Goal: Use online tool/utility: Utilize a website feature to perform a specific function

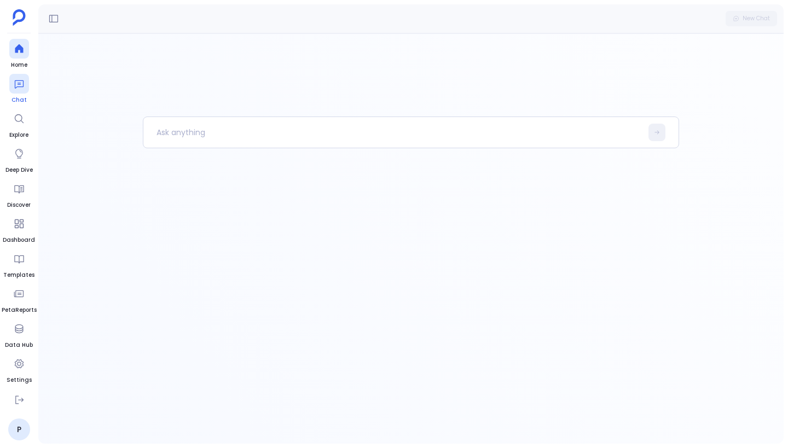
click at [16, 89] on icon at bounding box center [19, 83] width 11 height 11
click at [23, 57] on div at bounding box center [19, 49] width 20 height 20
click at [22, 82] on icon at bounding box center [19, 83] width 11 height 11
click at [18, 51] on icon at bounding box center [19, 48] width 8 height 9
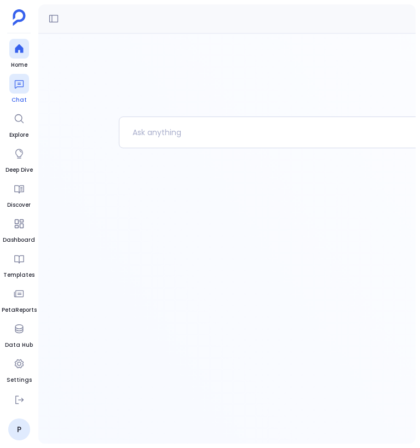
click at [20, 85] on icon at bounding box center [19, 83] width 11 height 11
click at [22, 85] on icon at bounding box center [19, 83] width 11 height 11
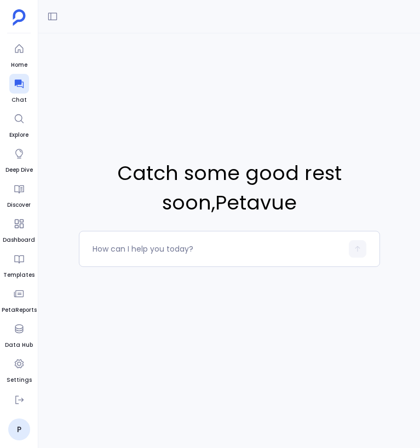
click at [419, 100] on html "Home Chat Explore Deep Dive Discover Dashboard Templates PetaReports Data Hub S…" at bounding box center [210, 224] width 420 height 448
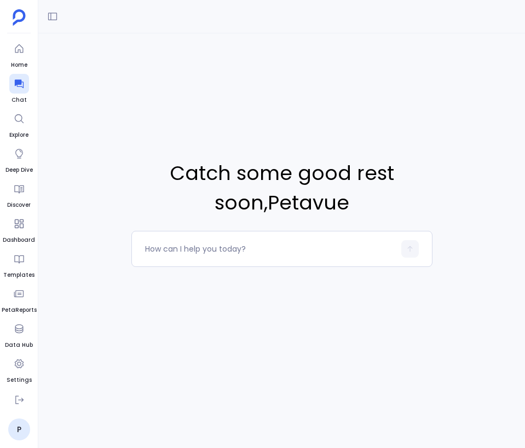
click at [240, 109] on div "Catch some good rest soon , Petavue" at bounding box center [281, 212] width 486 height 358
click at [57, 21] on icon at bounding box center [52, 16] width 11 height 11
click at [230, 252] on textarea at bounding box center [269, 248] width 249 height 11
type textarea "Hi"
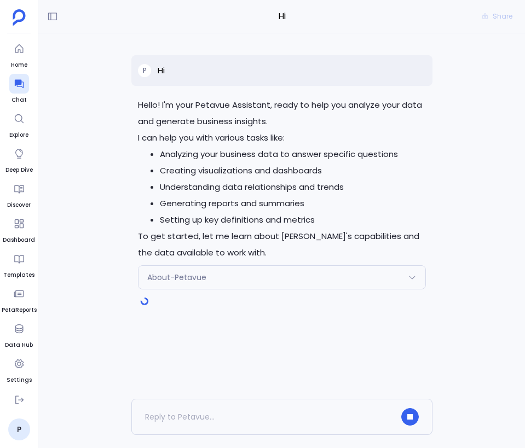
click at [292, 284] on div "About-Petavue" at bounding box center [281, 277] width 287 height 23
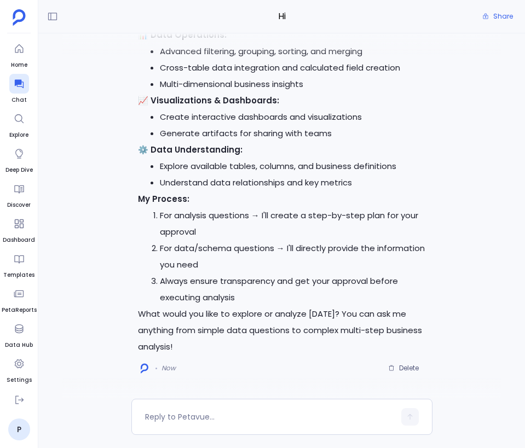
click at [380, 132] on li "Generate artifacts for sharing with teams" at bounding box center [293, 133] width 266 height 16
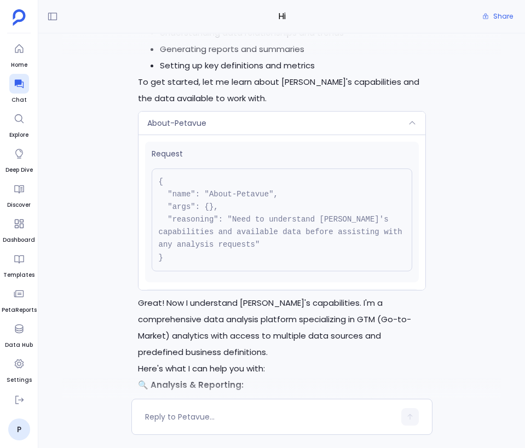
click at [374, 122] on div "About-Petavue" at bounding box center [281, 123] width 287 height 23
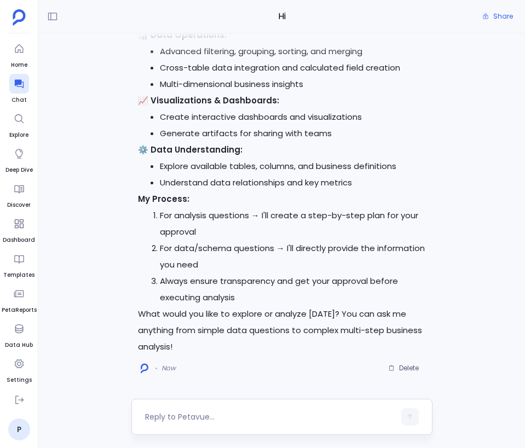
click at [242, 417] on textarea at bounding box center [269, 416] width 249 height 11
type textarea "I want to analyze the sales pipeline"
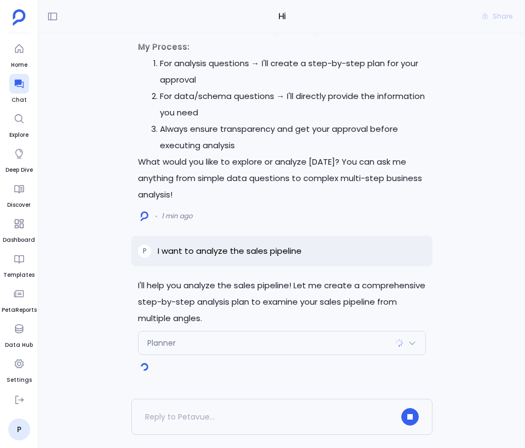
click at [274, 347] on div "Planner" at bounding box center [281, 342] width 287 height 23
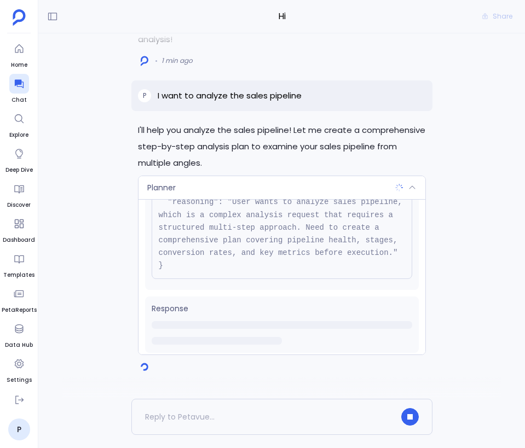
scroll to position [125, 0]
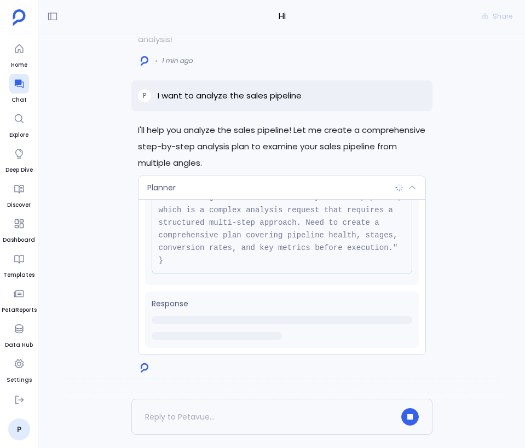
click at [333, 184] on div "Planner" at bounding box center [281, 187] width 287 height 23
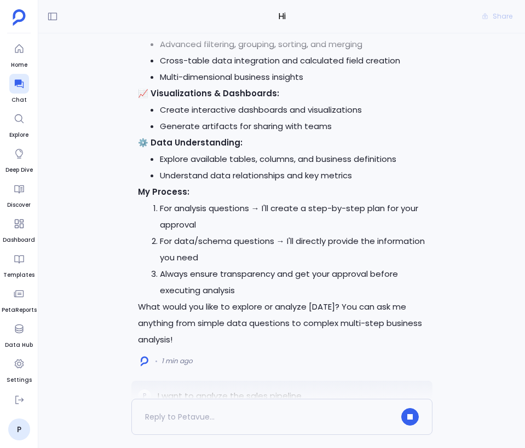
scroll to position [0, 0]
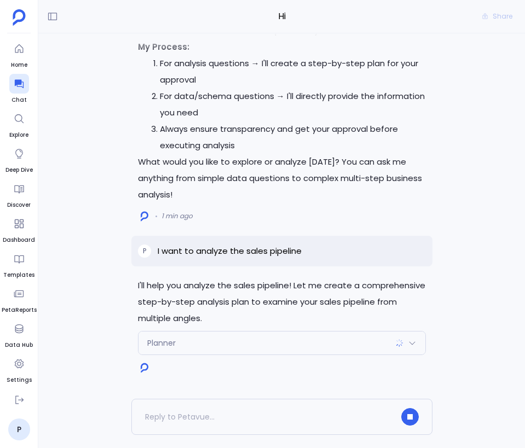
click at [385, 341] on div "Planner" at bounding box center [281, 342] width 287 height 23
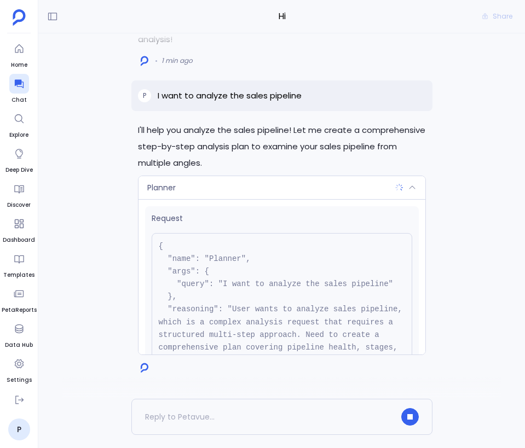
click at [342, 185] on div "Planner" at bounding box center [281, 187] width 287 height 23
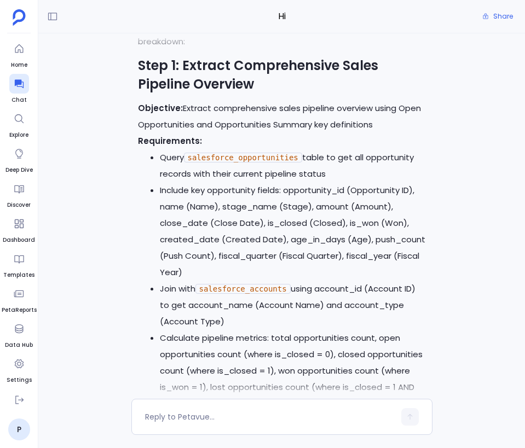
scroll to position [-1441, 0]
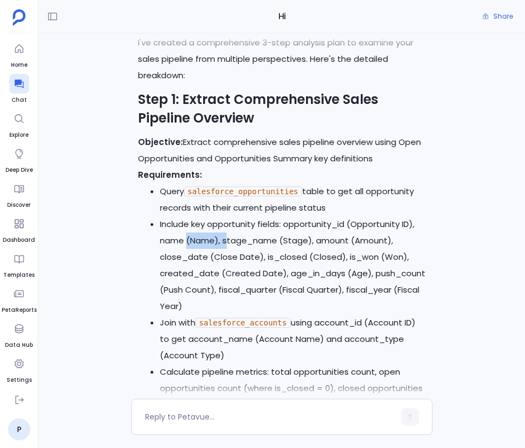
drag, startPoint x: 187, startPoint y: 236, endPoint x: 228, endPoint y: 237, distance: 40.5
click at [228, 237] on li "Include key opportunity fields: opportunity_id (Opportunity ID), name (Name), s…" at bounding box center [293, 265] width 266 height 98
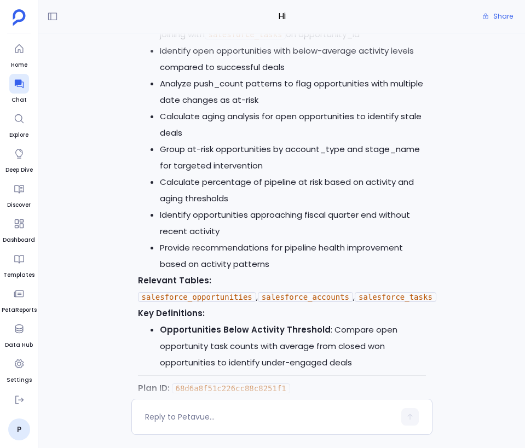
scroll to position [0, 0]
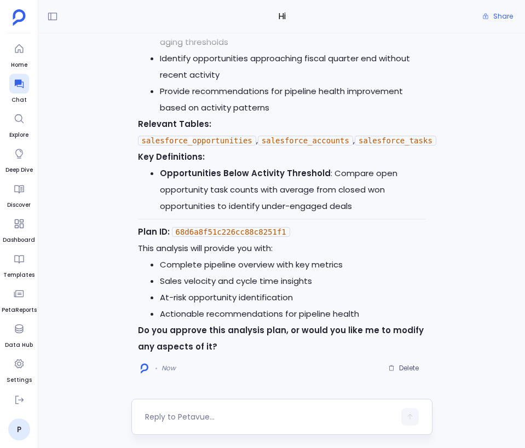
click at [231, 416] on textarea at bounding box center [269, 416] width 249 height 11
type textarea "approved"
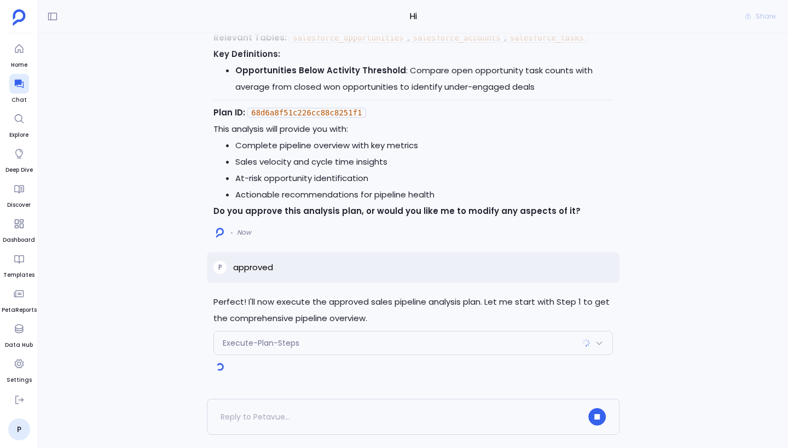
click at [393, 343] on div "Execute-Plan-Steps" at bounding box center [413, 342] width 398 height 23
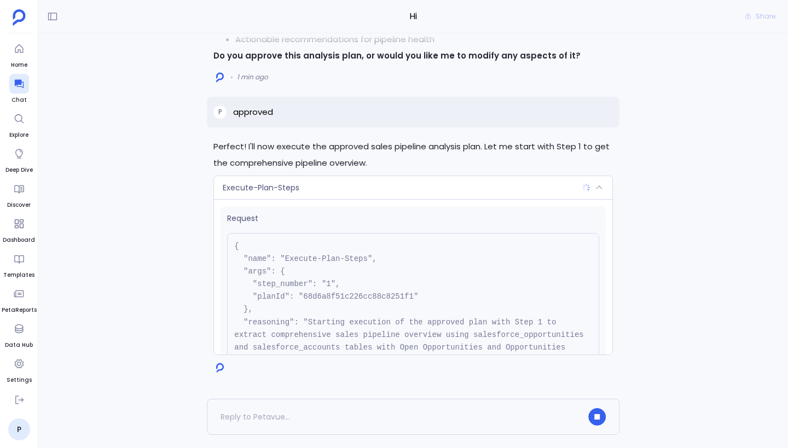
click at [419, 188] on div "Execute-Plan-Steps" at bounding box center [413, 187] width 398 height 23
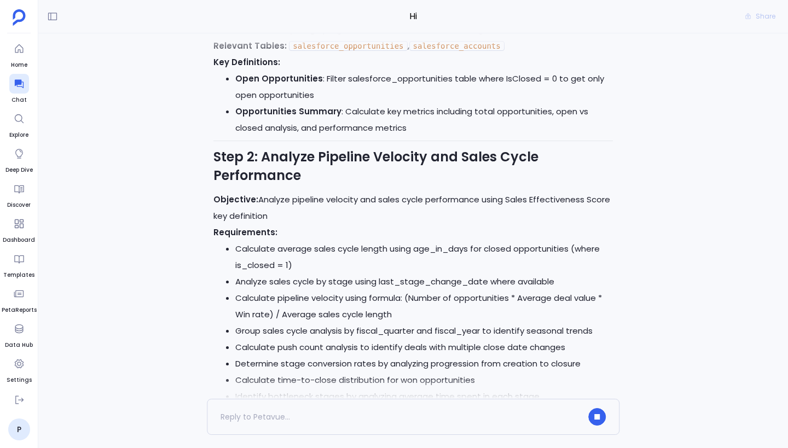
scroll to position [-736, 0]
drag, startPoint x: 262, startPoint y: 201, endPoint x: 312, endPoint y: 219, distance: 53.1
click at [312, 219] on p "Objective: Analyze pipeline velocity and sales cycle performance using Sales Ef…" at bounding box center [412, 207] width 399 height 33
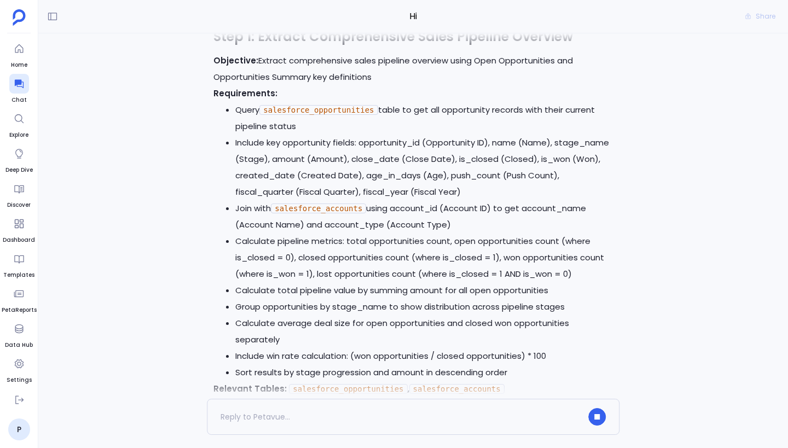
scroll to position [-1143, 0]
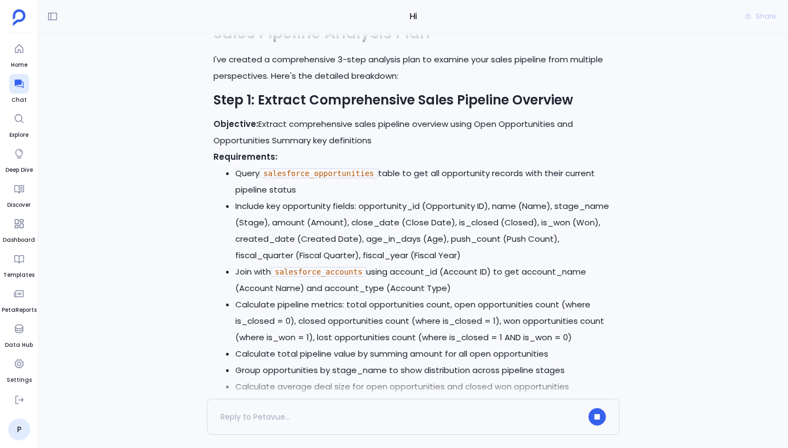
drag, startPoint x: 258, startPoint y: 123, endPoint x: 376, endPoint y: 140, distance: 119.4
click at [376, 140] on p "Objective: Extract comprehensive sales pipeline overview using Open Opportuniti…" at bounding box center [412, 132] width 399 height 33
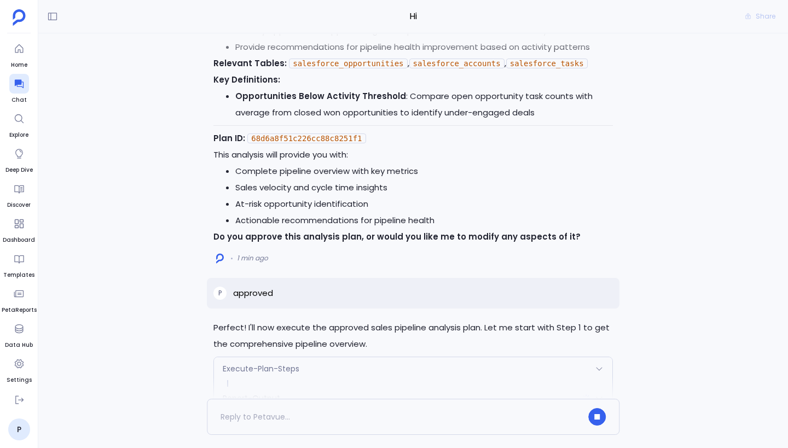
scroll to position [0, 0]
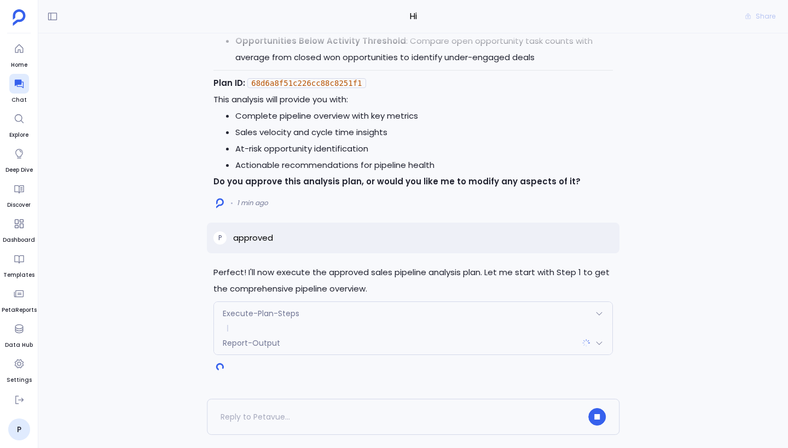
click at [371, 314] on div "Execute-Plan-Steps" at bounding box center [413, 313] width 398 height 23
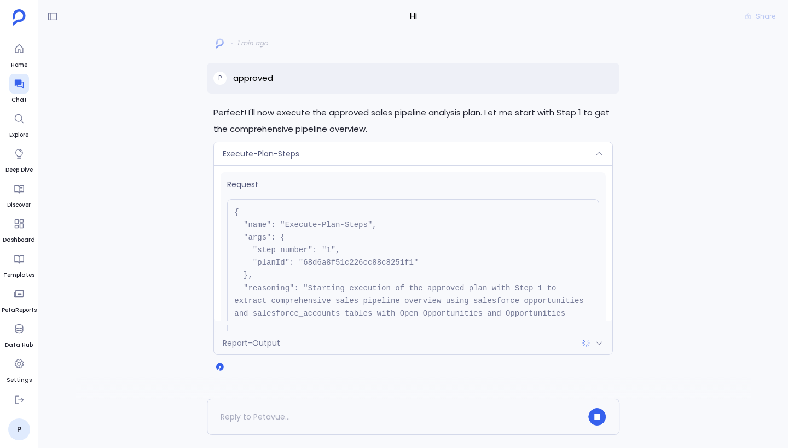
click at [389, 159] on div "Execute-Plan-Steps" at bounding box center [413, 153] width 398 height 23
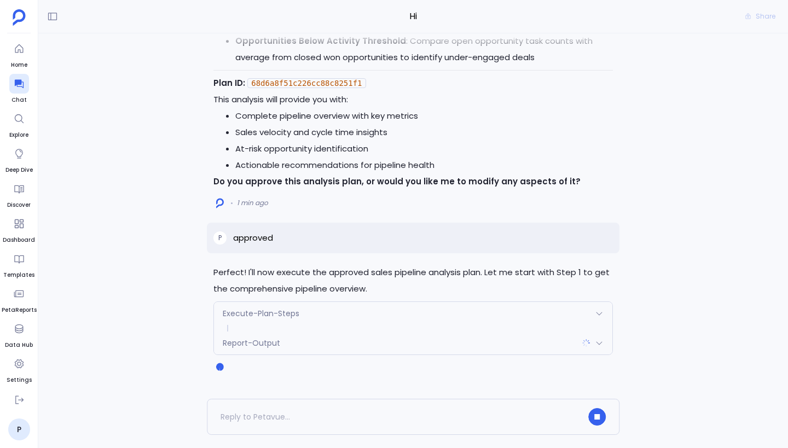
click at [411, 342] on div "Report-Output" at bounding box center [413, 342] width 398 height 23
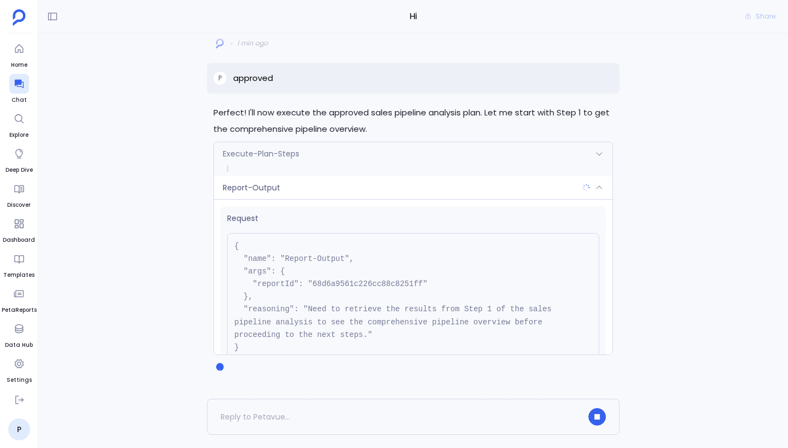
scroll to position [87, 0]
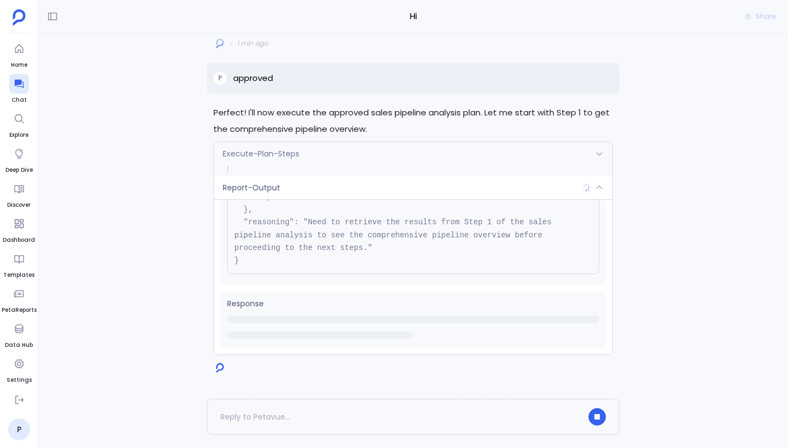
click at [416, 181] on div "Report-Output" at bounding box center [413, 187] width 398 height 23
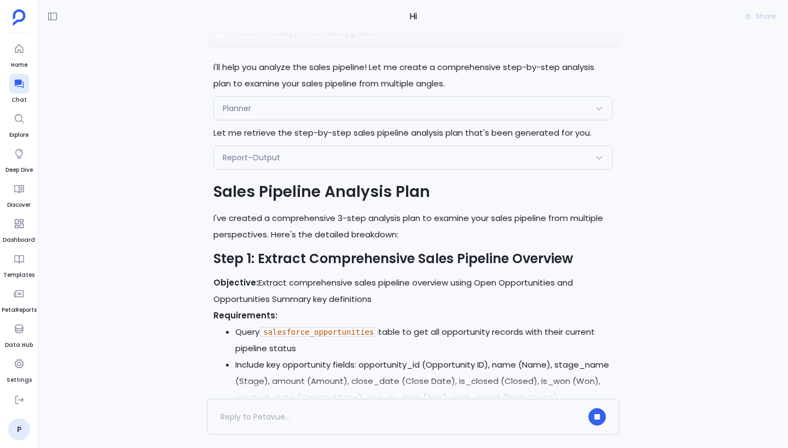
scroll to position [-1082, 0]
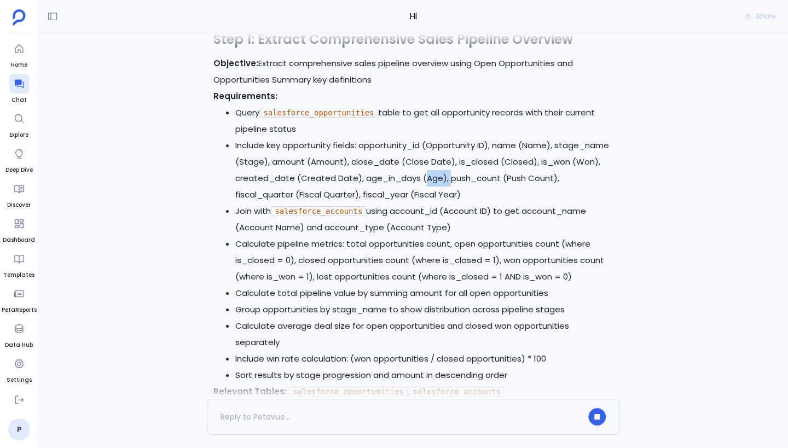
drag, startPoint x: 423, startPoint y: 177, endPoint x: 446, endPoint y: 176, distance: 23.0
click at [419, 177] on li "Include key opportunity fields: opportunity_id (Opportunity ID), name (Name), s…" at bounding box center [423, 170] width 377 height 66
click at [419, 248] on li "Calculate pipeline metrics: total opportunities count, open opportunities count…" at bounding box center [423, 260] width 377 height 49
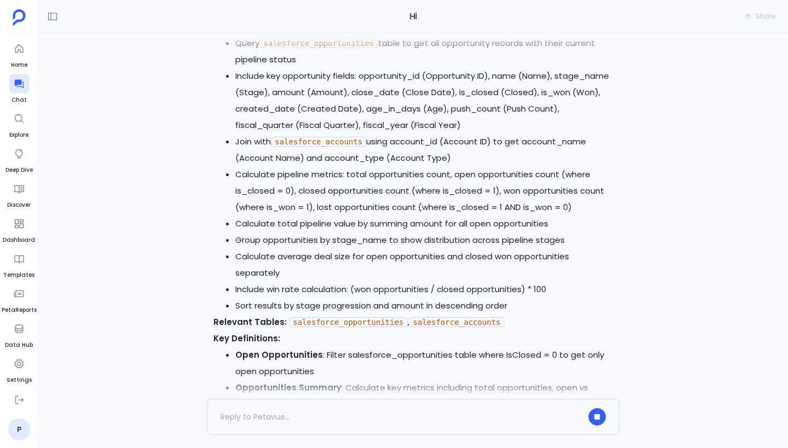
scroll to position [-1011, 0]
click at [323, 136] on code "salesforce_accounts" at bounding box center [318, 140] width 95 height 10
click at [413, 167] on li "Calculate pipeline metrics: total opportunities count, open opportunities count…" at bounding box center [423, 189] width 377 height 49
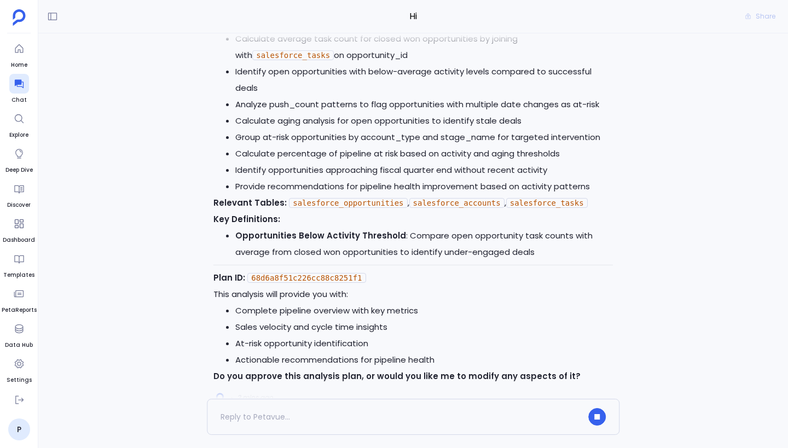
scroll to position [0, 0]
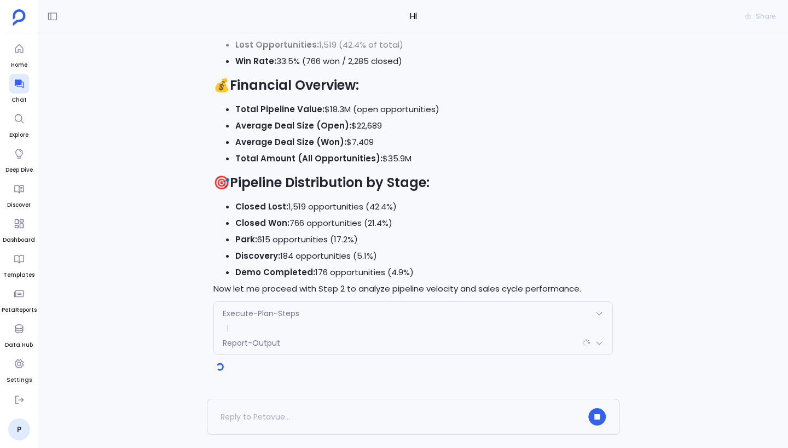
click at [363, 319] on div "Execute-Plan-Steps" at bounding box center [413, 313] width 398 height 23
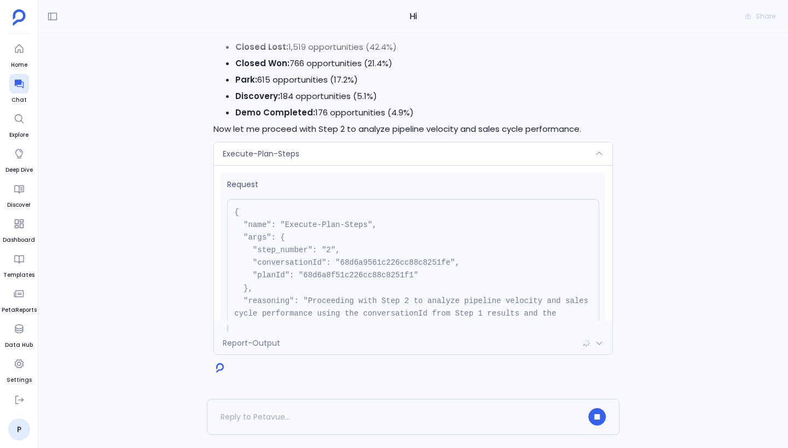
click at [359, 148] on div "Execute-Plan-Steps" at bounding box center [413, 153] width 398 height 23
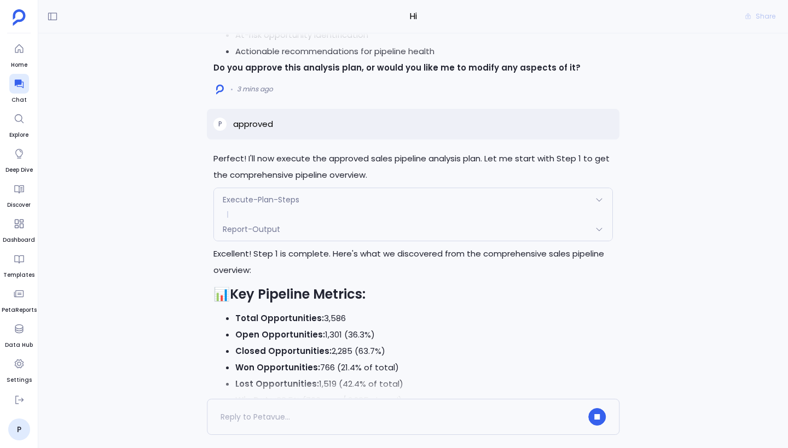
click at [329, 226] on div "Report-Output" at bounding box center [413, 229] width 398 height 23
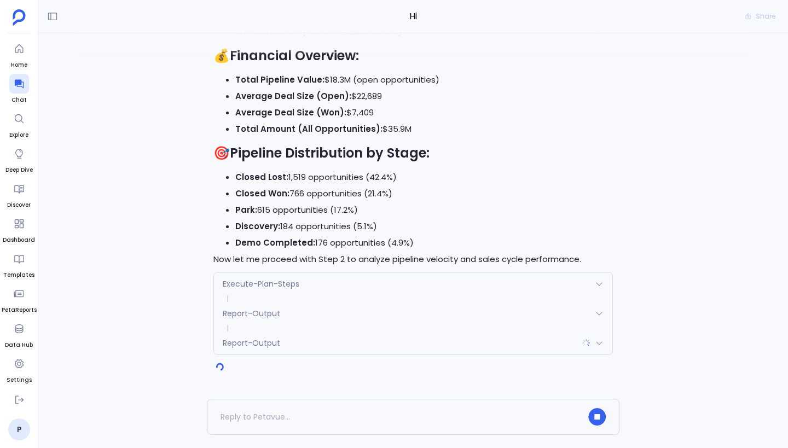
click at [411, 342] on div "Report-Output" at bounding box center [413, 342] width 398 height 23
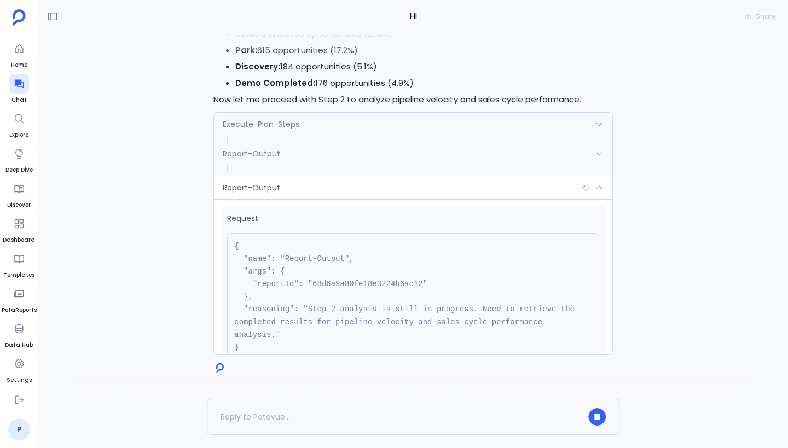
click at [340, 190] on div "Report-Output" at bounding box center [413, 187] width 398 height 23
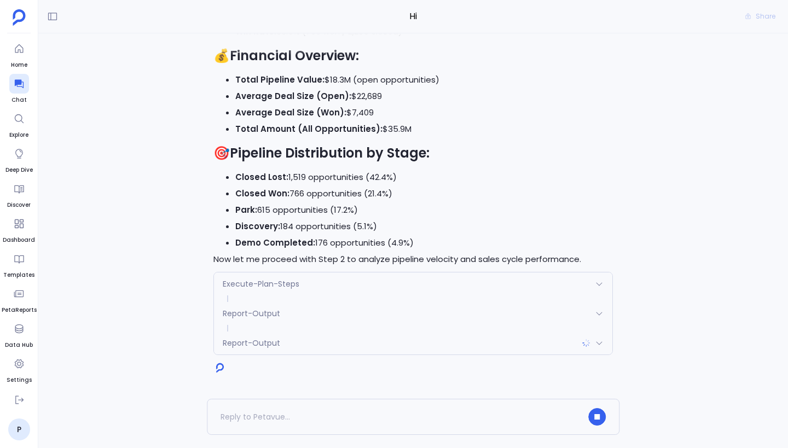
click at [303, 314] on div "Report-Output" at bounding box center [413, 313] width 398 height 23
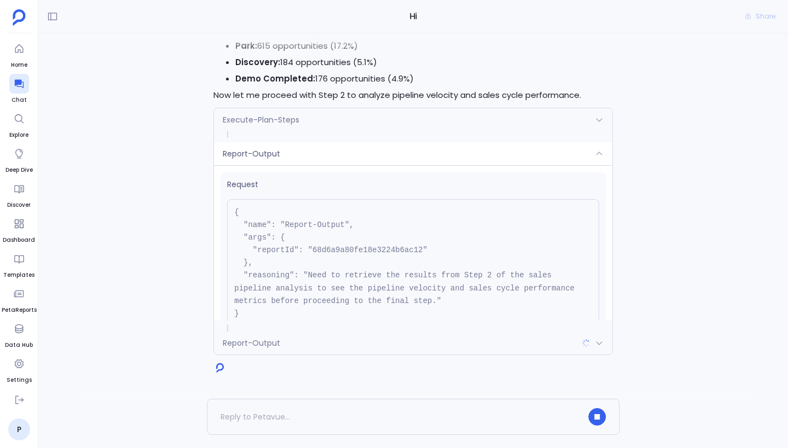
click at [316, 339] on div "Report-Output" at bounding box center [413, 342] width 398 height 23
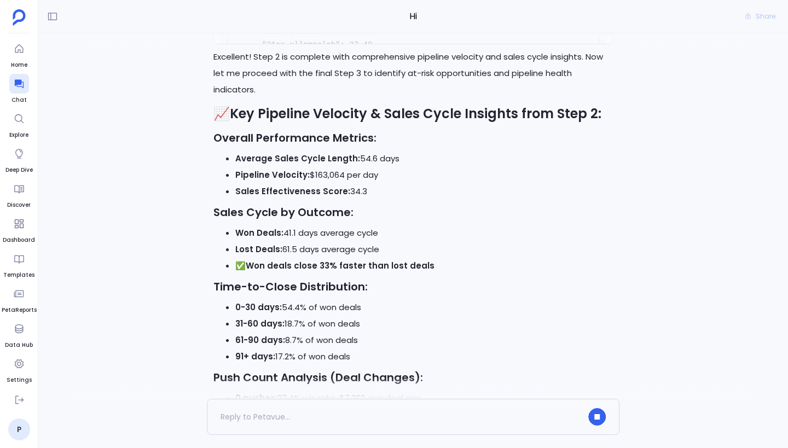
scroll to position [-522, 0]
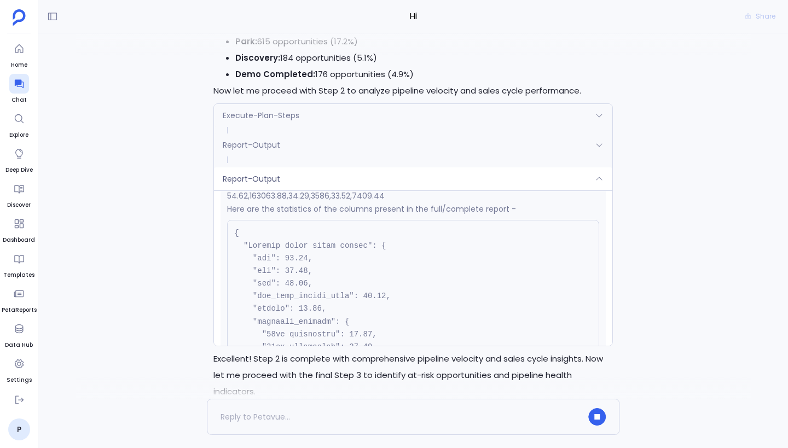
click at [385, 153] on div "Report-Output" at bounding box center [413, 144] width 398 height 23
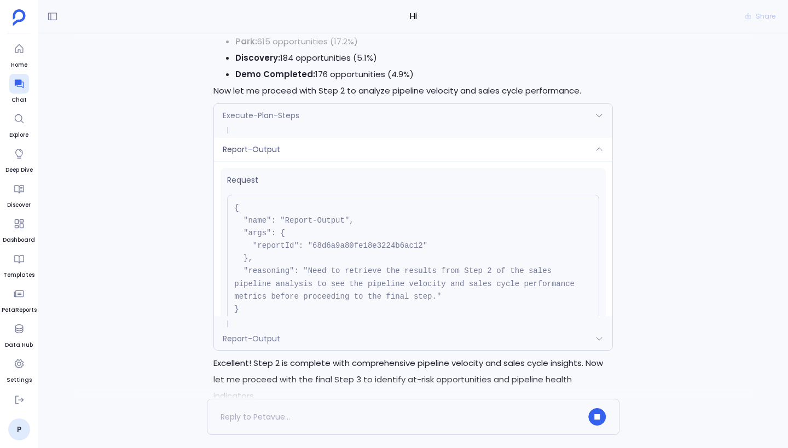
click at [385, 153] on div "Report-Output" at bounding box center [413, 149] width 398 height 23
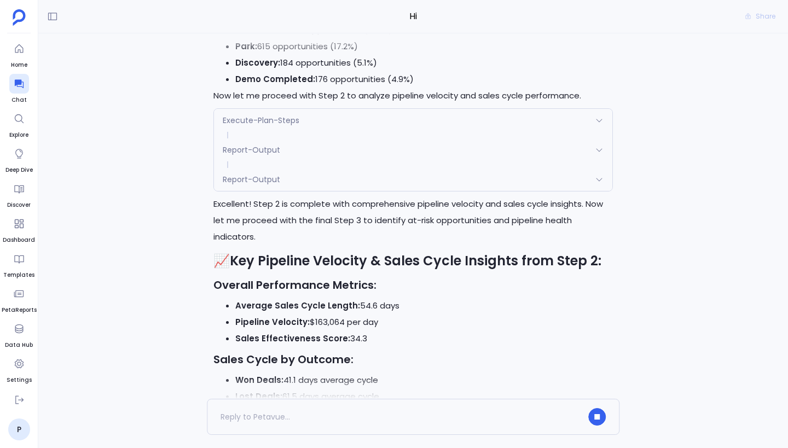
scroll to position [-362, 0]
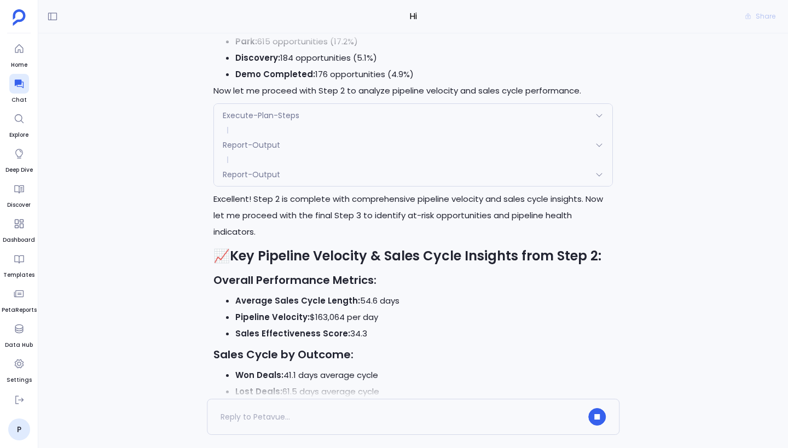
click at [414, 187] on div "Perfect! I'll now execute the approved sales pipeline analysis plan. Let me sta…" at bounding box center [413, 165] width 412 height 1104
click at [418, 181] on div "Report-Output" at bounding box center [413, 174] width 398 height 23
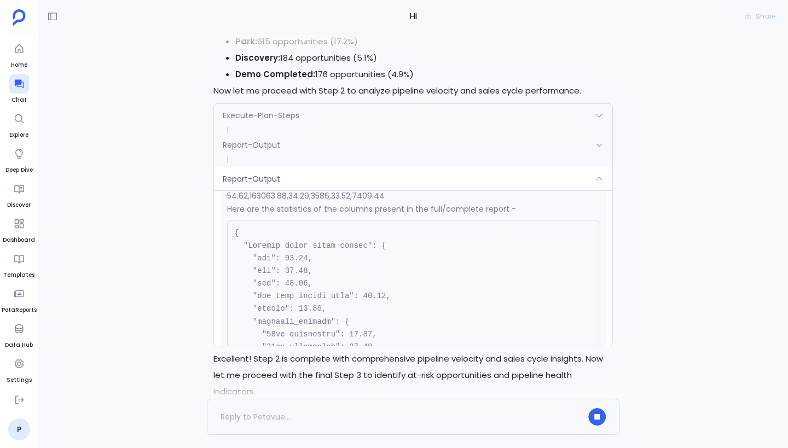
click at [418, 181] on div "Report-Output" at bounding box center [413, 178] width 398 height 23
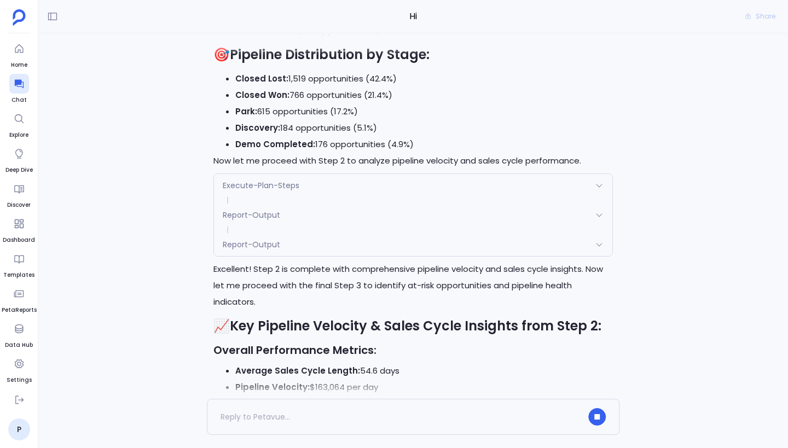
scroll to position [0, 0]
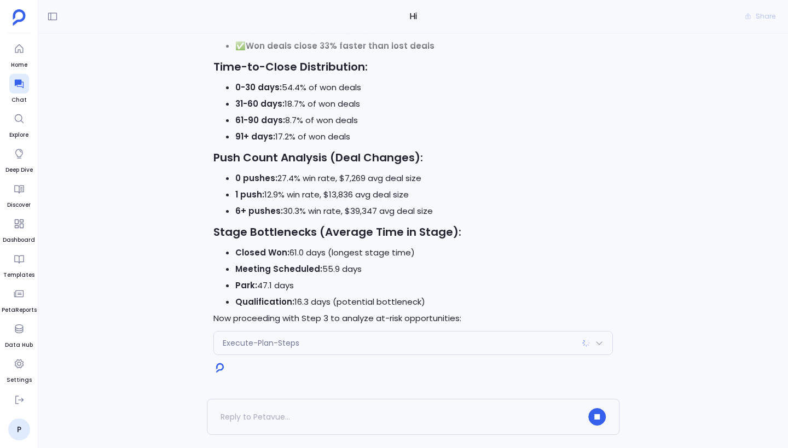
click at [414, 343] on div "Execute-Plan-Steps" at bounding box center [413, 342] width 398 height 23
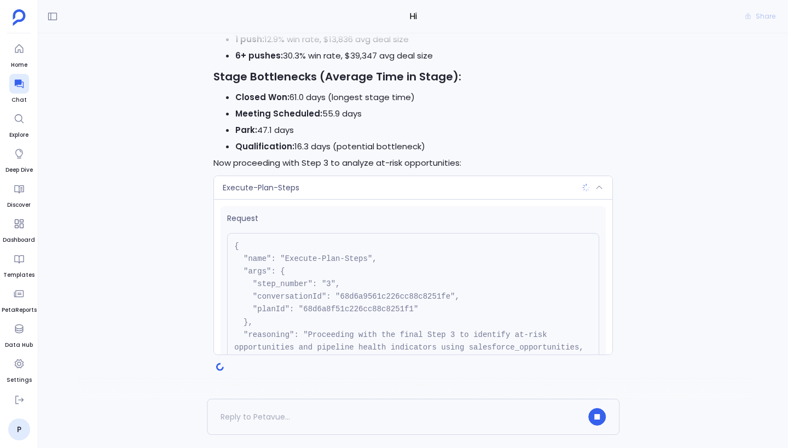
scroll to position [125, 0]
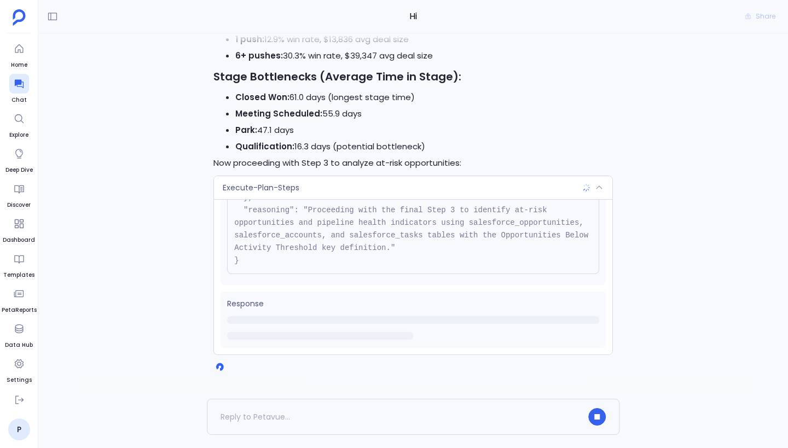
click at [419, 185] on div "Execute-Plan-Steps" at bounding box center [413, 187] width 398 height 23
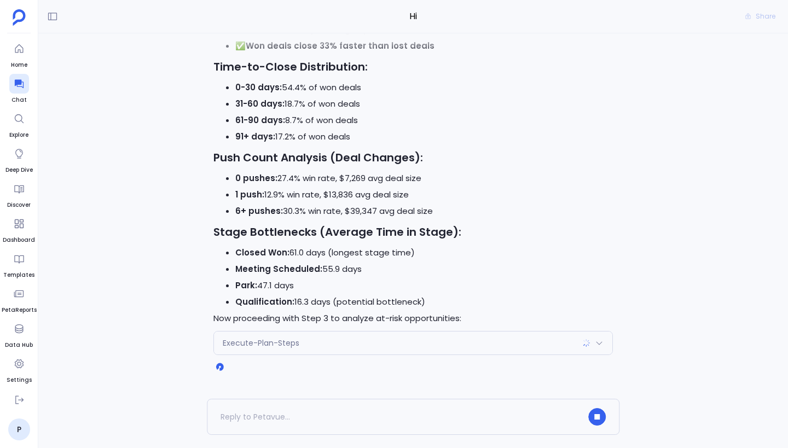
click at [419, 339] on div "Execute-Plan-Steps" at bounding box center [413, 342] width 398 height 23
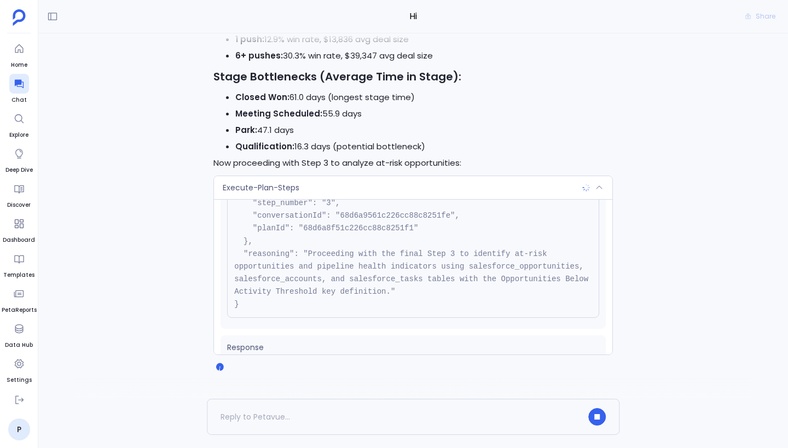
scroll to position [0, 0]
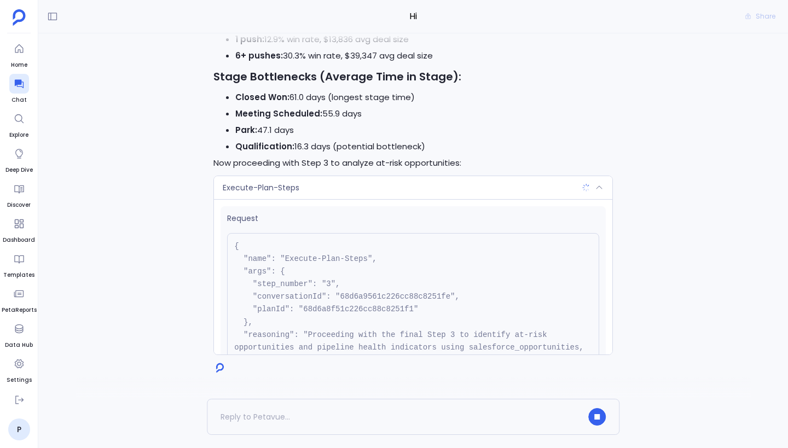
click at [419, 189] on div "Execute-Plan-Steps" at bounding box center [413, 187] width 398 height 23
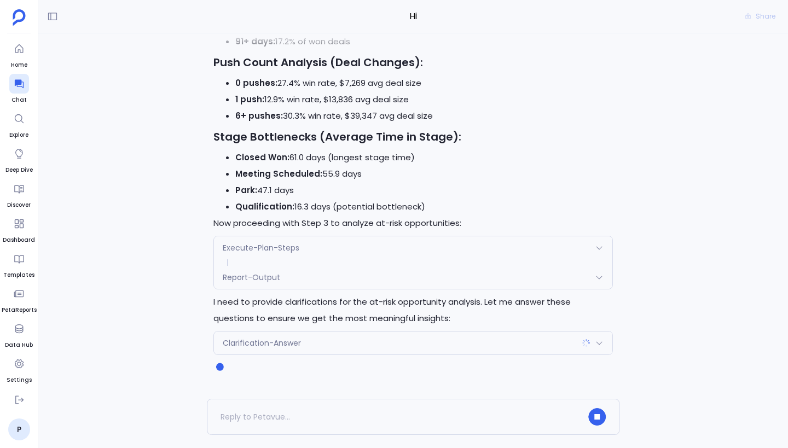
click at [408, 285] on div "Report-Output" at bounding box center [413, 277] width 398 height 23
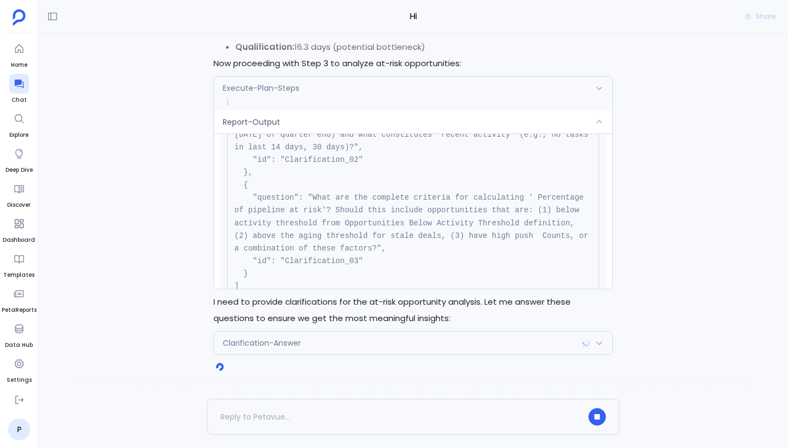
scroll to position [438, 0]
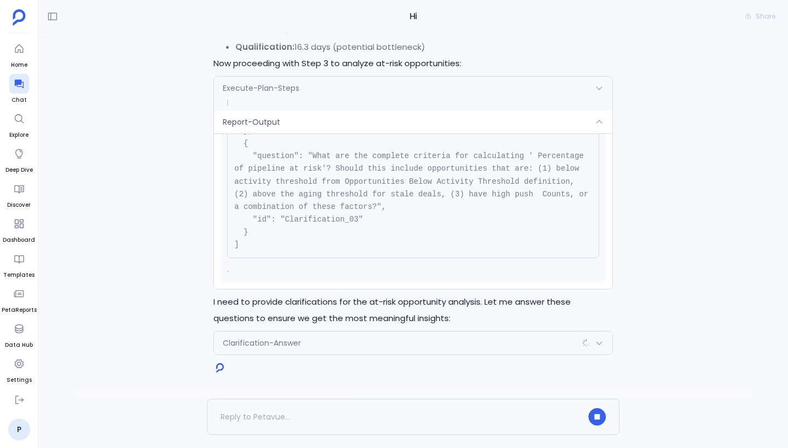
click at [398, 345] on div "Clarification-Answer" at bounding box center [413, 342] width 398 height 23
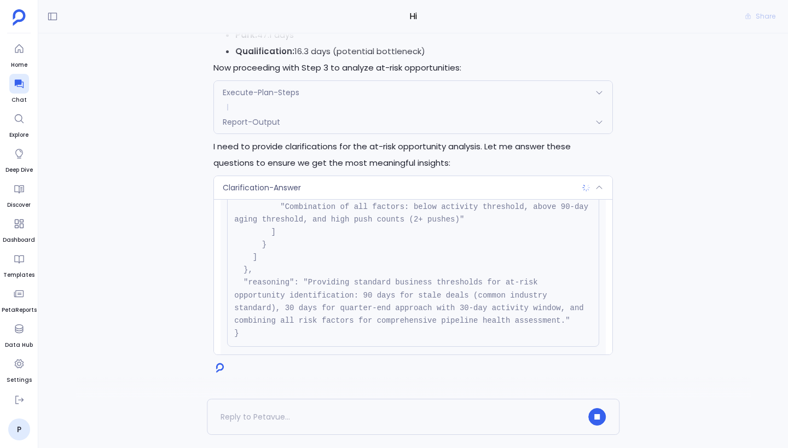
scroll to position [364, 0]
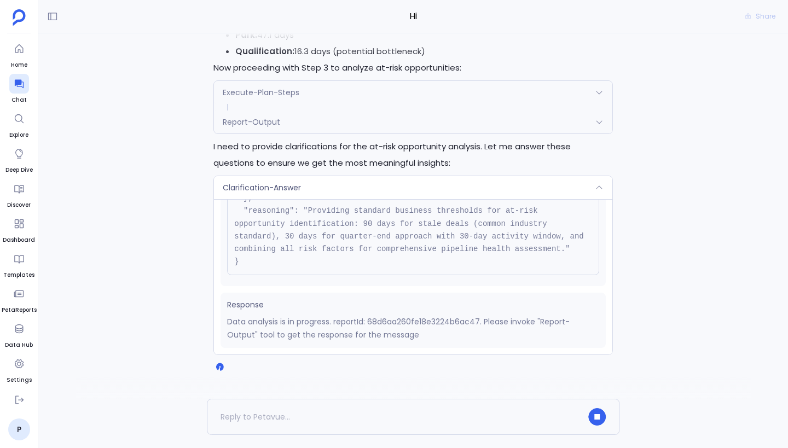
click at [410, 185] on div "Clarification-Answer" at bounding box center [413, 187] width 398 height 23
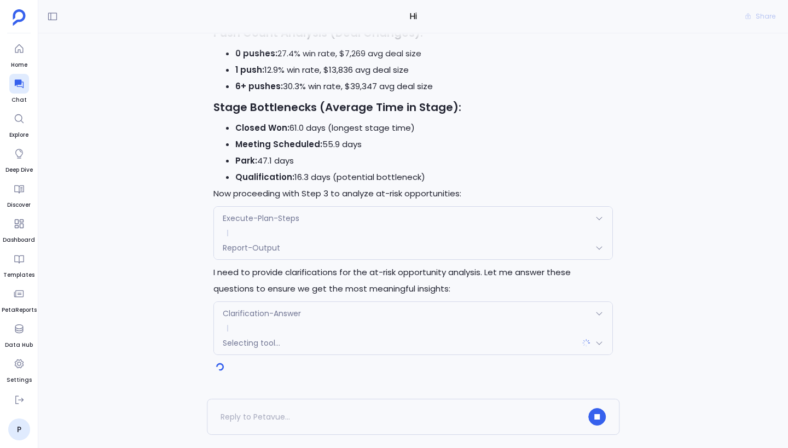
click at [419, 218] on div "Execute-Plan-Steps" at bounding box center [413, 218] width 398 height 23
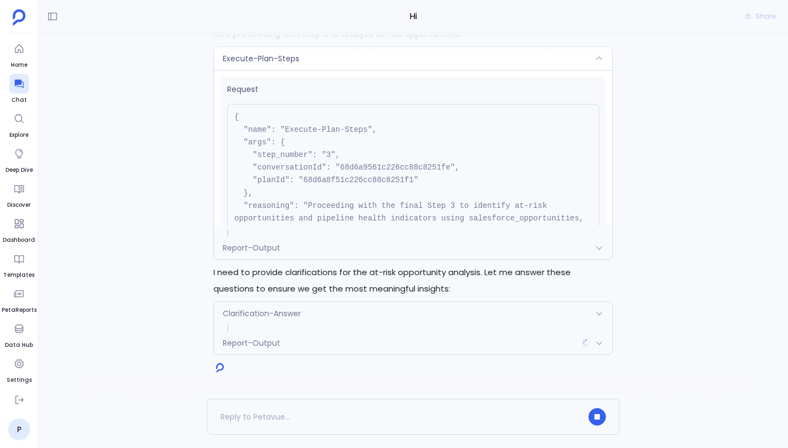
click at [419, 57] on div "Execute-Plan-Steps" at bounding box center [413, 58] width 398 height 23
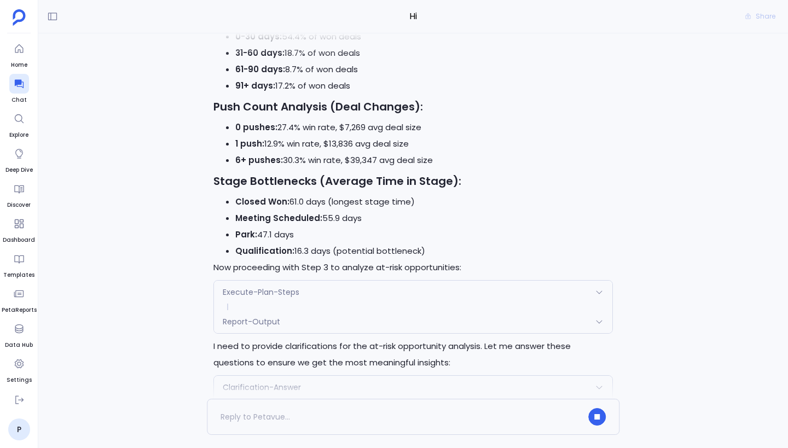
scroll to position [0, 0]
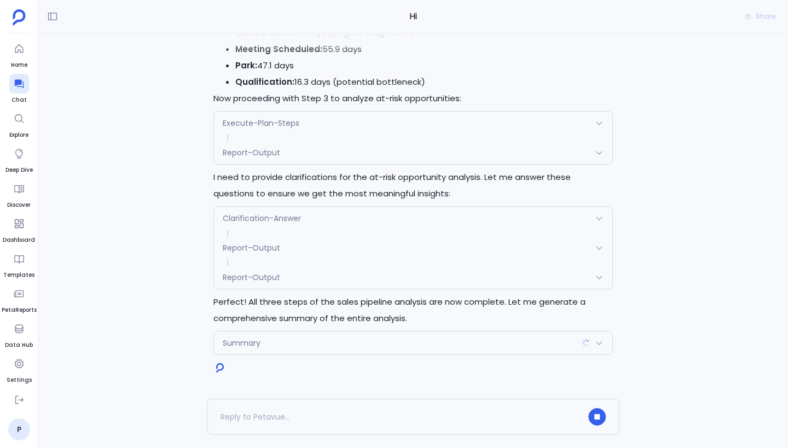
click at [419, 339] on div "Summary" at bounding box center [413, 342] width 398 height 23
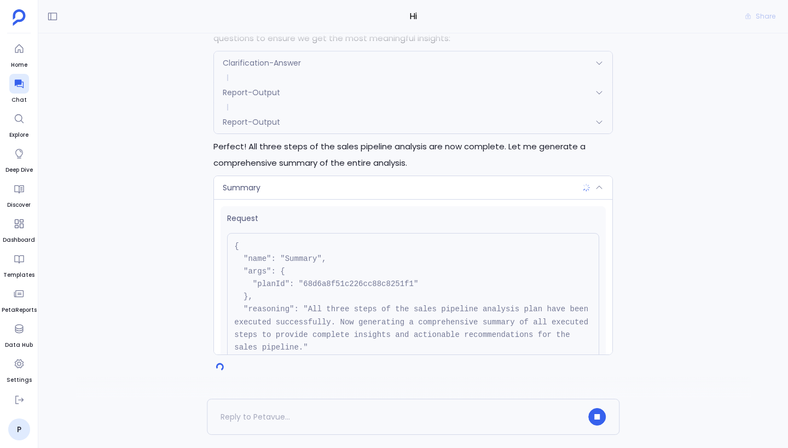
click at [419, 189] on div "Summary" at bounding box center [413, 187] width 398 height 23
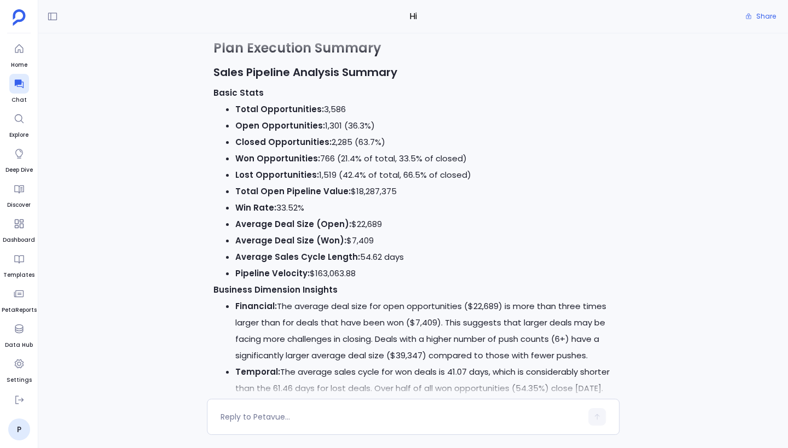
scroll to position [-1333, 0]
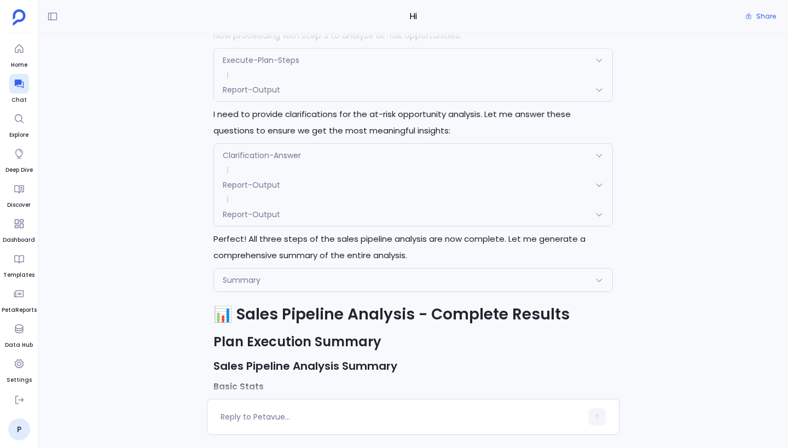
click at [419, 284] on div "Summary" at bounding box center [413, 280] width 398 height 23
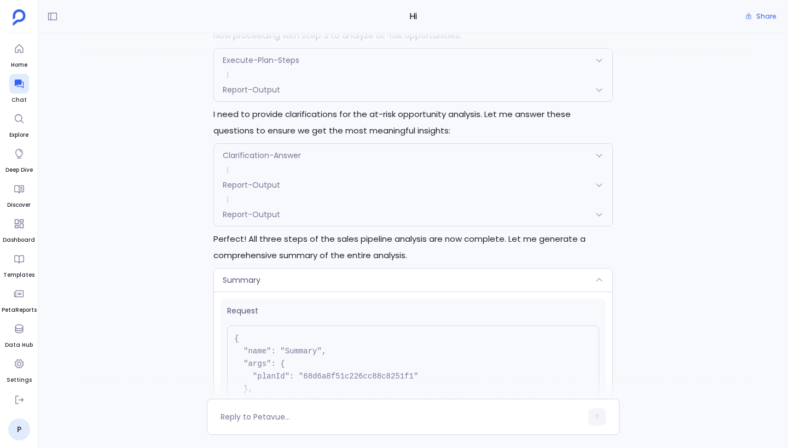
click at [419, 277] on div "Summary" at bounding box center [413, 280] width 398 height 23
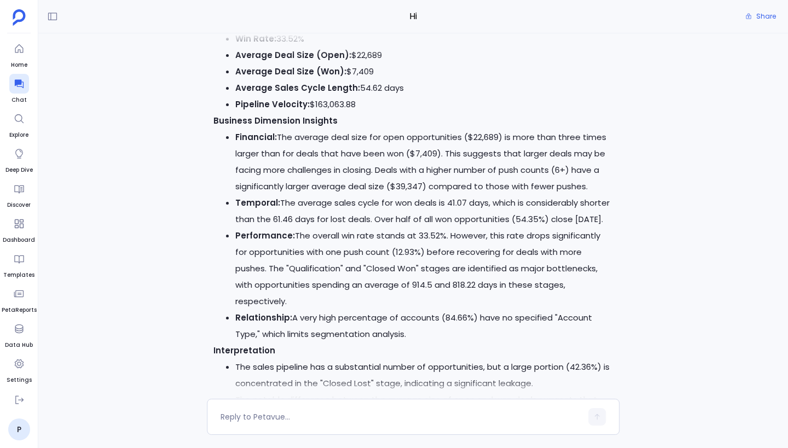
scroll to position [0, 0]
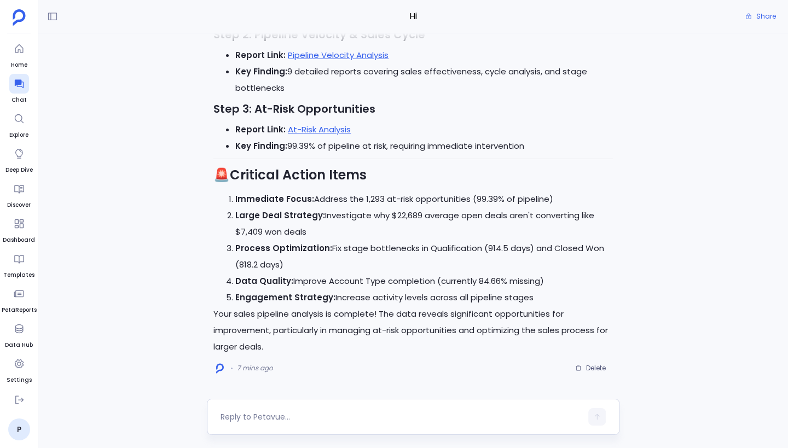
click at [318, 423] on div at bounding box center [400, 417] width 361 height 18
click at [294, 418] on textarea at bounding box center [400, 416] width 361 height 11
click at [410, 310] on p "Your sales pipeline analysis is complete! The data reveals significant opportun…" at bounding box center [412, 330] width 399 height 49
click at [352, 418] on textarea "can you put this in a nice" at bounding box center [400, 416] width 361 height 11
click at [356, 404] on div "can you put this in a nice" at bounding box center [413, 417] width 412 height 36
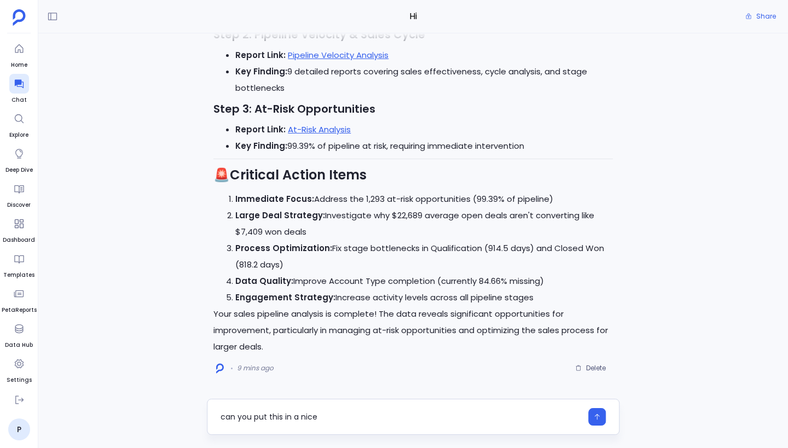
click at [337, 421] on textarea "can you put this in a nice" at bounding box center [400, 416] width 361 height 11
type textarea "can you put this in a nice report"
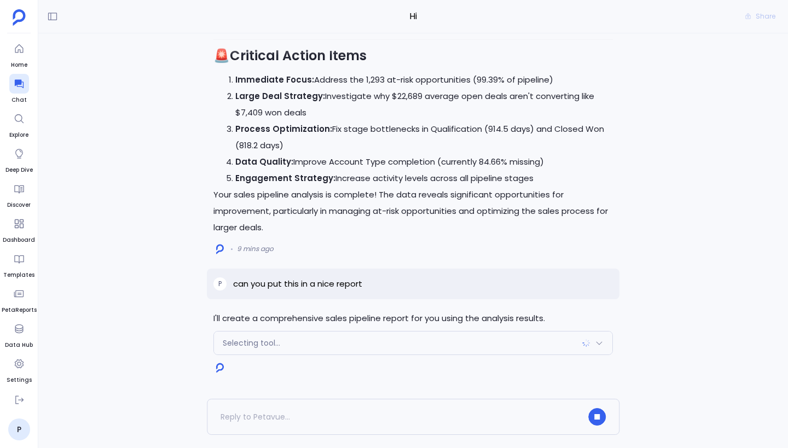
click at [353, 342] on div "Selecting tool..." at bounding box center [413, 342] width 398 height 23
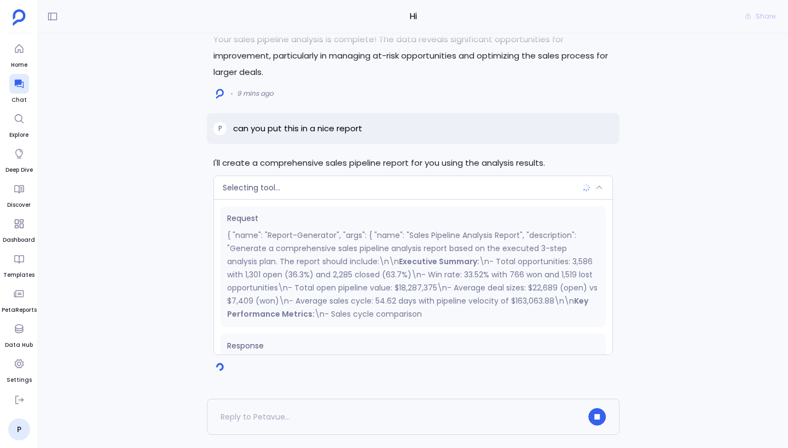
click at [345, 192] on div "Selecting tool..." at bounding box center [413, 187] width 398 height 23
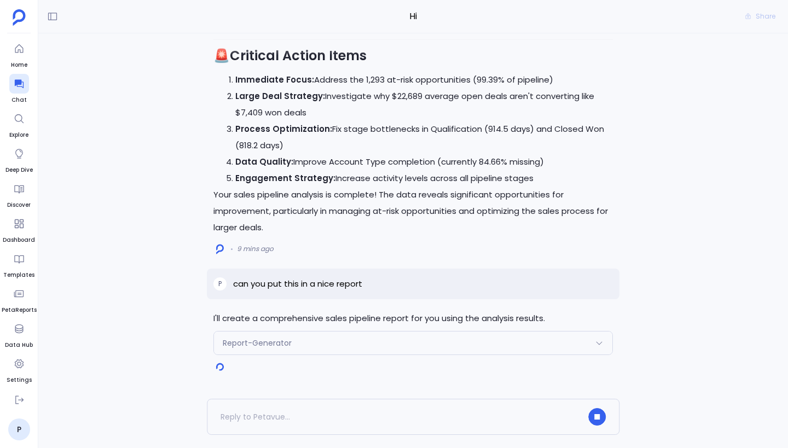
click at [340, 340] on div "Report-Generator" at bounding box center [413, 342] width 398 height 23
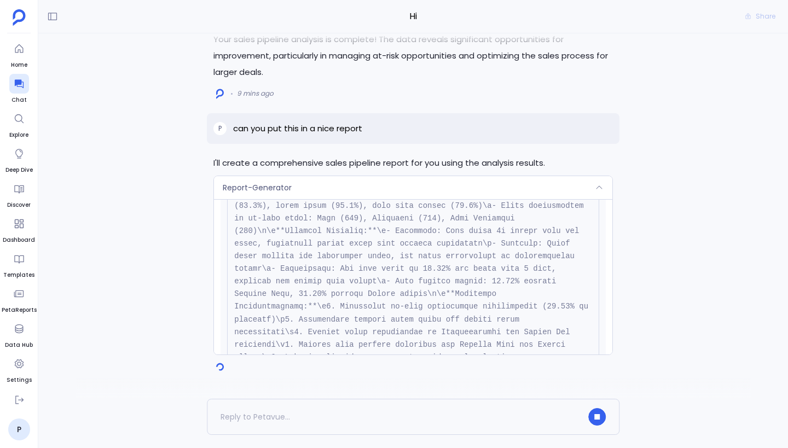
scroll to position [540, 0]
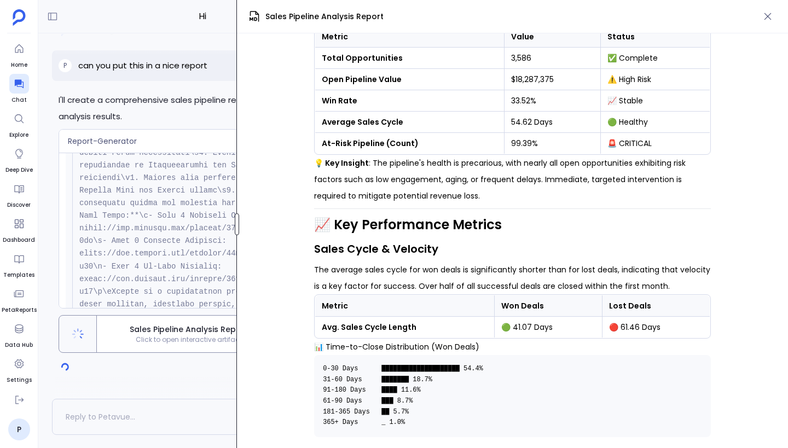
click at [169, 202] on div "Hi Share I'll create a comprehensive sales pipeline report for you using the an…" at bounding box center [412, 224] width 749 height 448
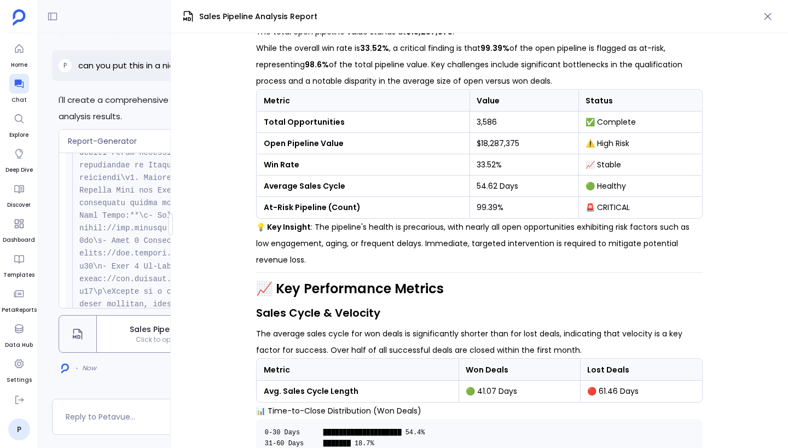
scroll to position [0, 0]
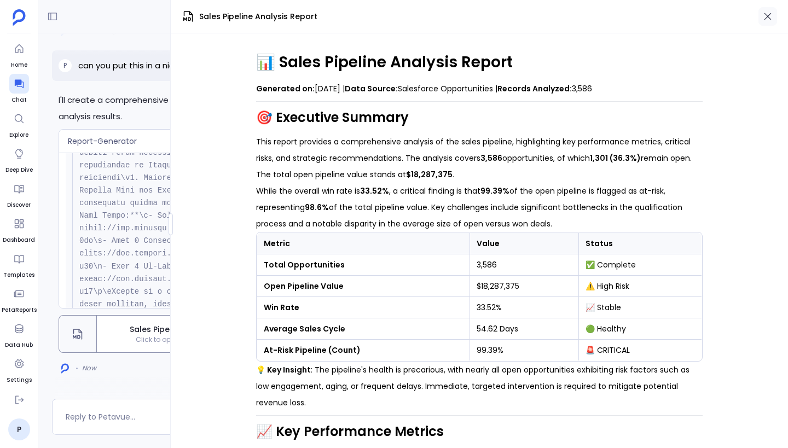
click at [419, 16] on icon "button" at bounding box center [767, 16] width 11 height 11
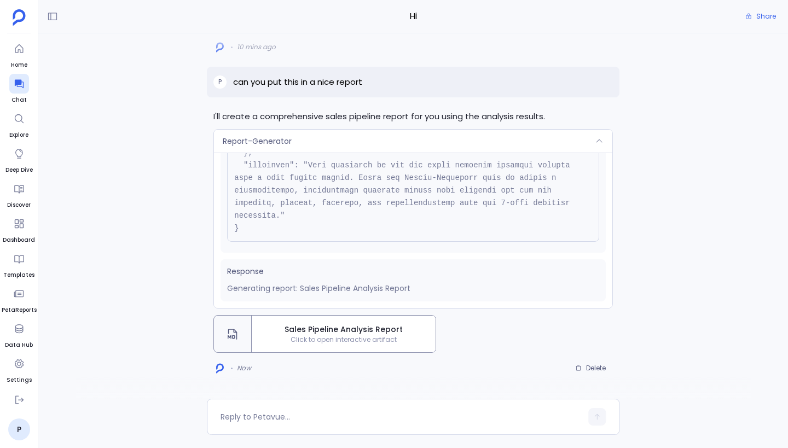
click at [396, 331] on span "Sales Pipeline Analysis Report" at bounding box center [343, 329] width 175 height 11
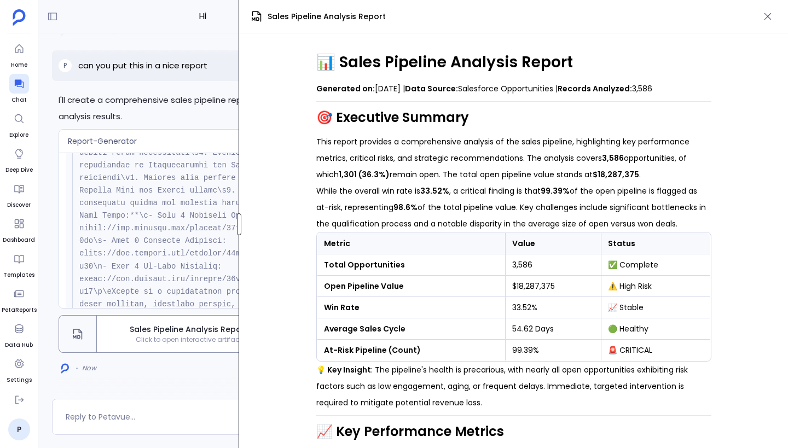
click at [237, 219] on div at bounding box center [239, 224] width 4 height 22
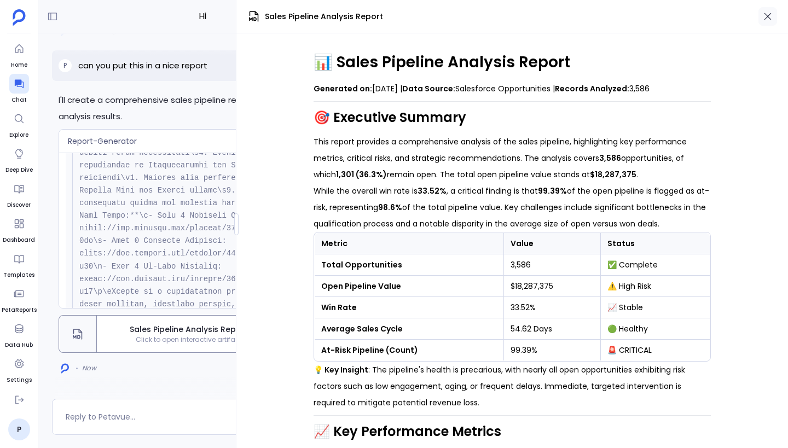
click at [419, 16] on icon "button" at bounding box center [767, 16] width 11 height 11
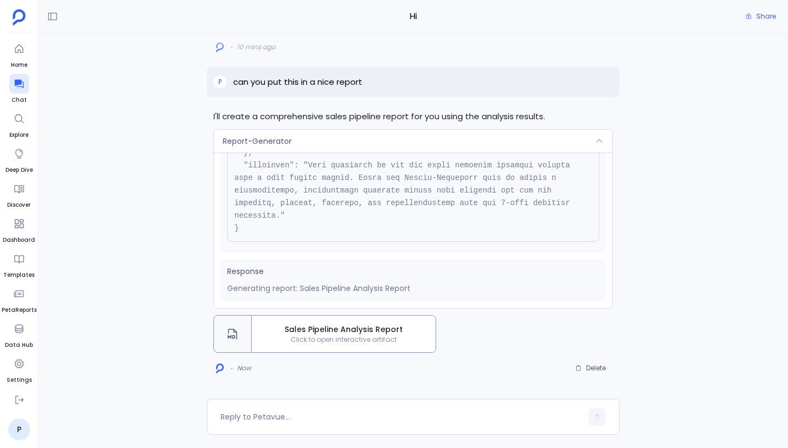
click at [419, 140] on div "Report-Generator" at bounding box center [413, 141] width 398 height 23
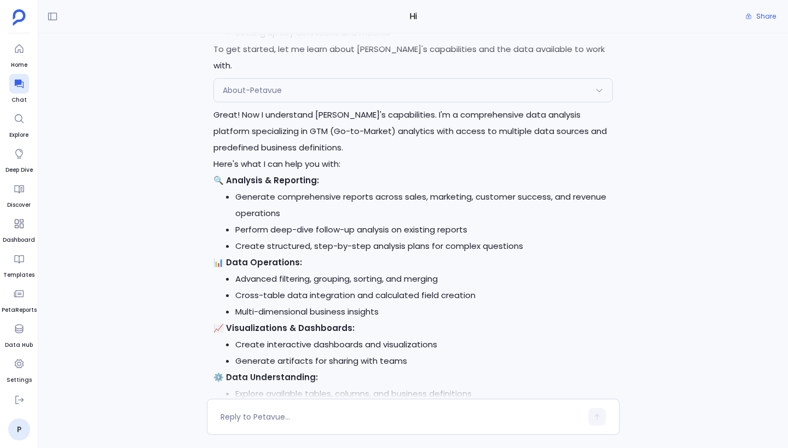
scroll to position [-4801, 0]
